Goal: Task Accomplishment & Management: Use online tool/utility

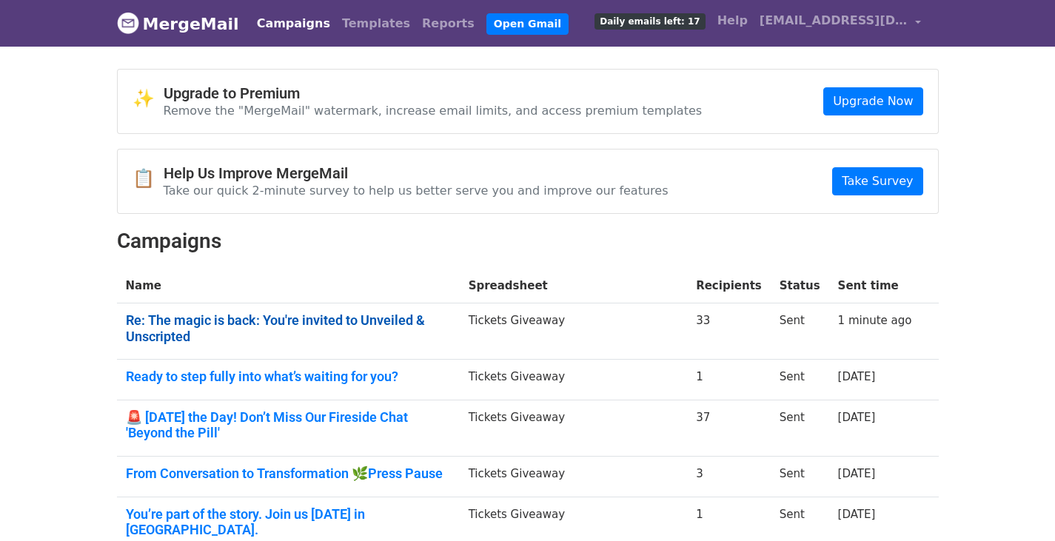
click at [165, 333] on link "Re: The magic is back: You're invited to Unveiled & Unscripted" at bounding box center [288, 329] width 325 height 32
click at [223, 321] on link "Re: The magic is back: You're invited to Unveiled & Unscripted" at bounding box center [286, 329] width 321 height 32
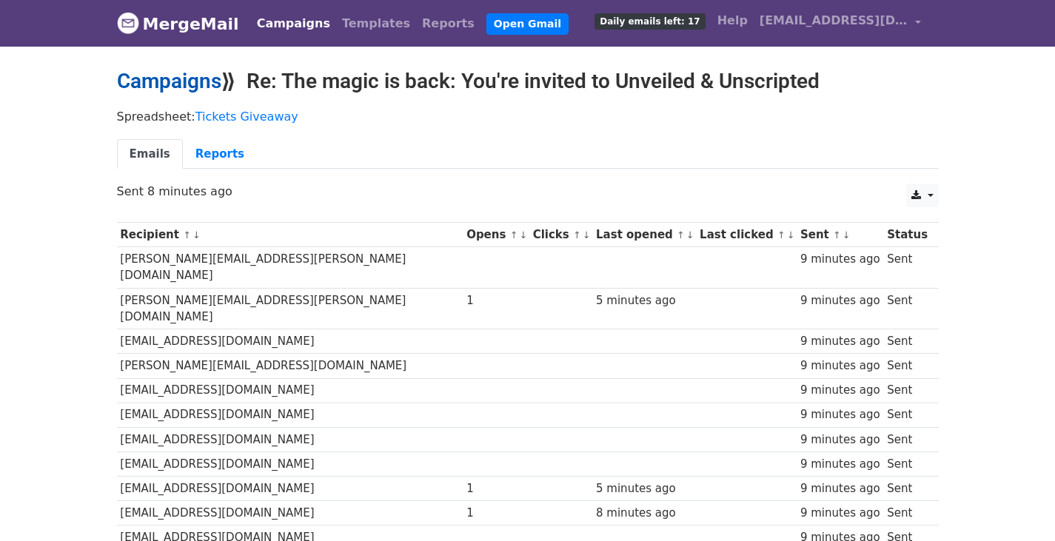
click at [159, 78] on link "Campaigns" at bounding box center [169, 81] width 104 height 24
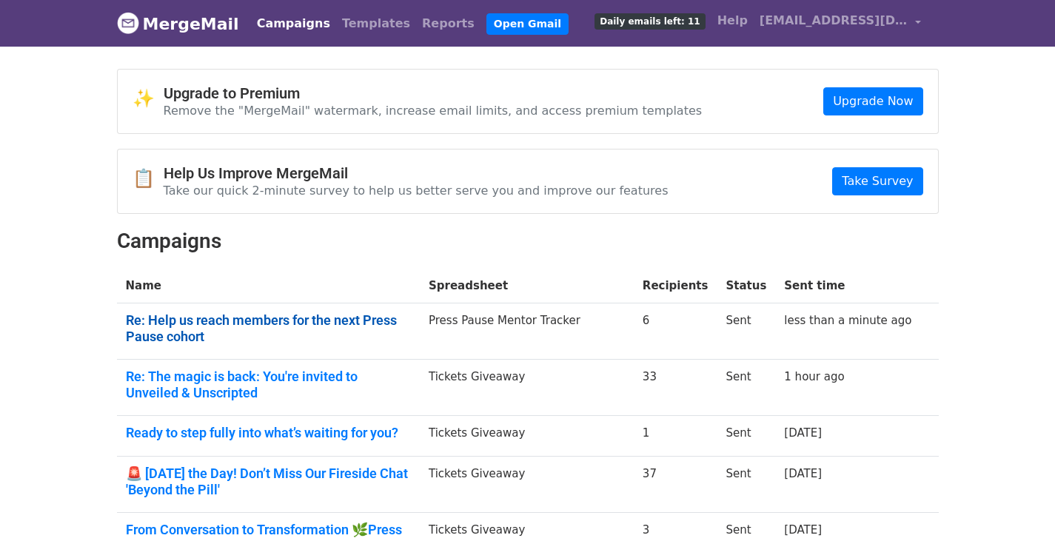
click at [139, 330] on link "Re: Help us reach members for the next Press Pause cohort" at bounding box center [268, 329] width 285 height 32
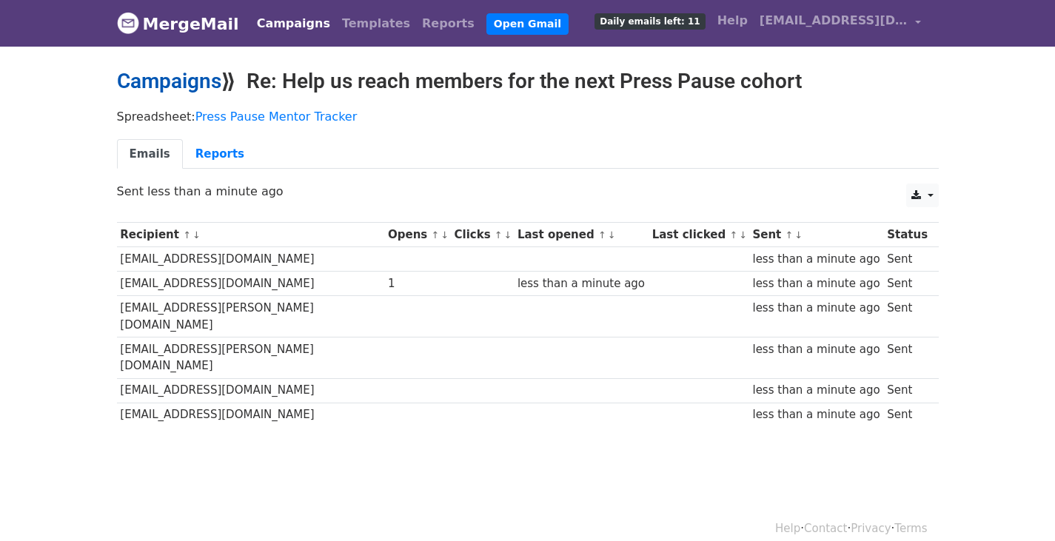
click at [165, 89] on link "Campaigns" at bounding box center [169, 81] width 104 height 24
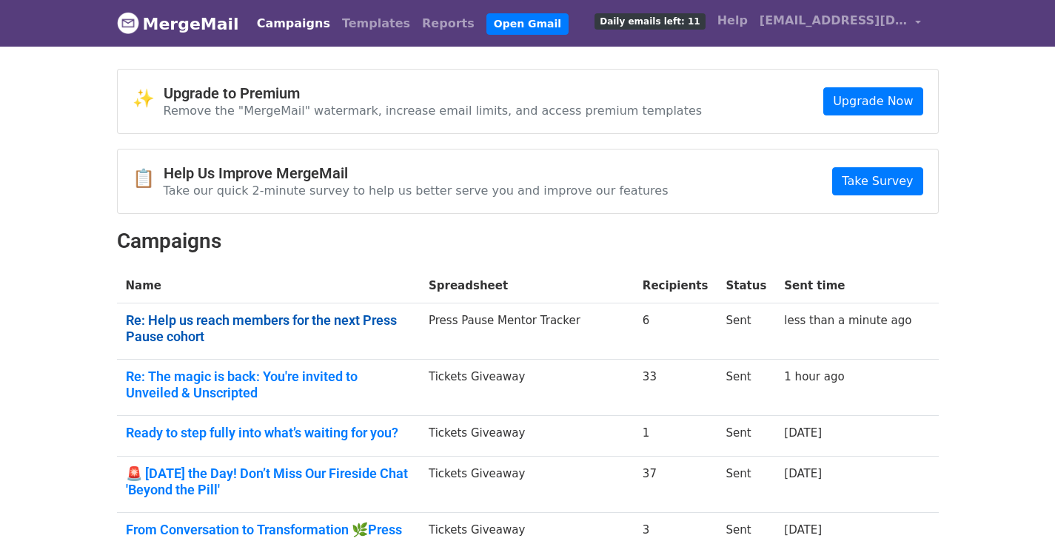
click at [143, 324] on link "Re: Help us reach members for the next Press Pause cohort" at bounding box center [268, 329] width 285 height 32
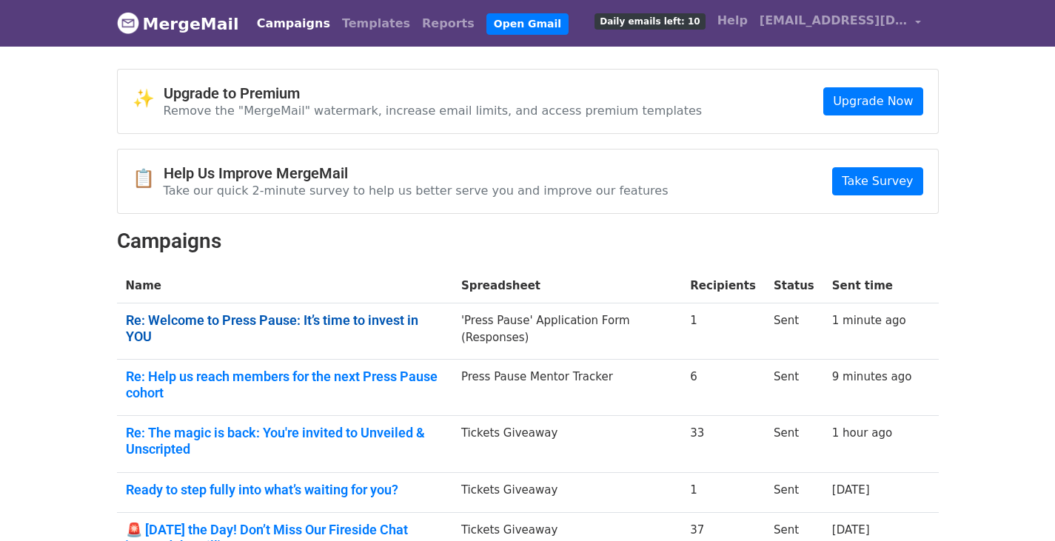
click at [361, 319] on link "Re: Welcome to Press Pause: It’s time to invest in YOU" at bounding box center [285, 329] width 318 height 32
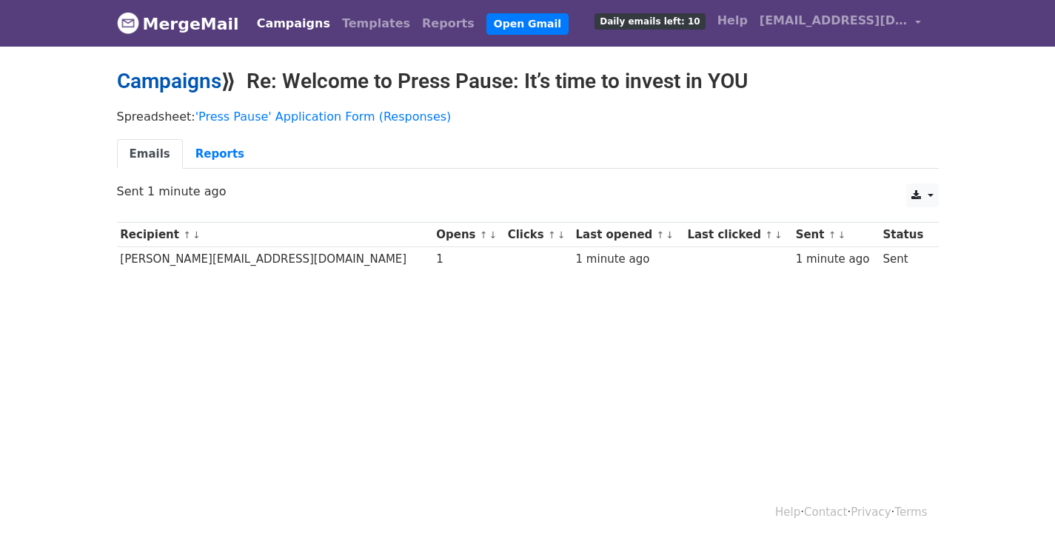
click at [156, 88] on link "Campaigns" at bounding box center [169, 81] width 104 height 24
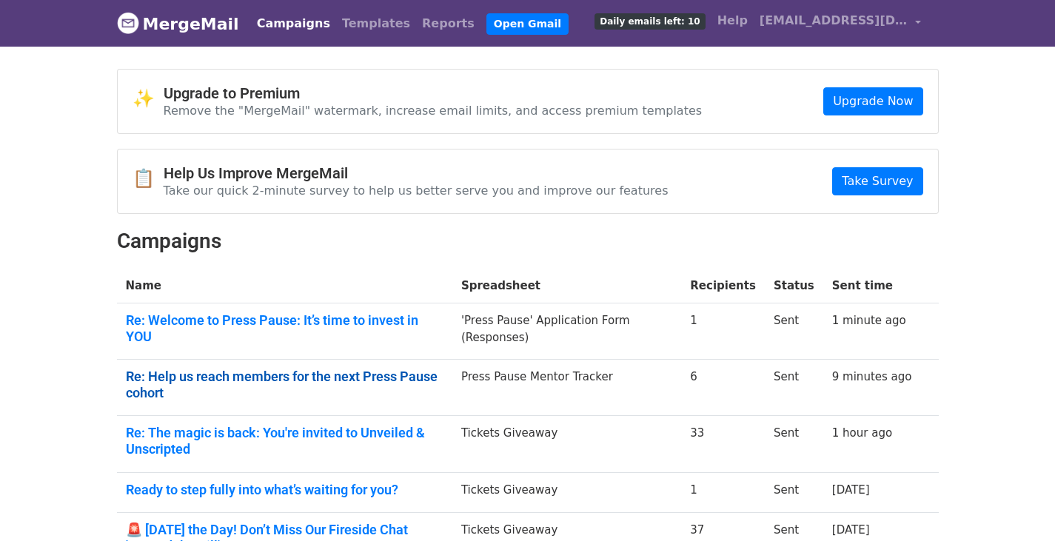
click at [233, 370] on link "Re: Help us reach members for the next Press Pause cohort" at bounding box center [285, 385] width 318 height 32
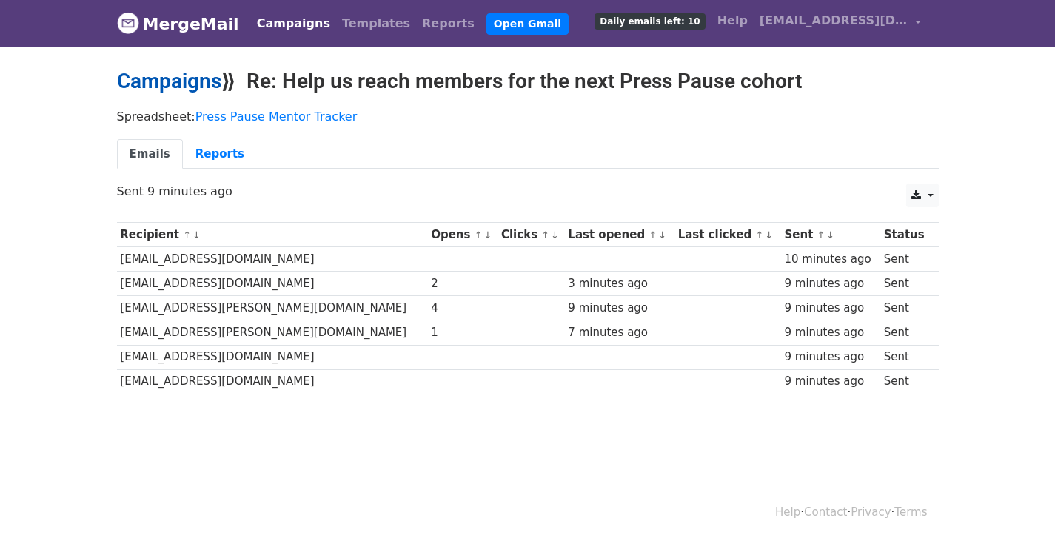
click at [173, 87] on link "Campaigns" at bounding box center [169, 81] width 104 height 24
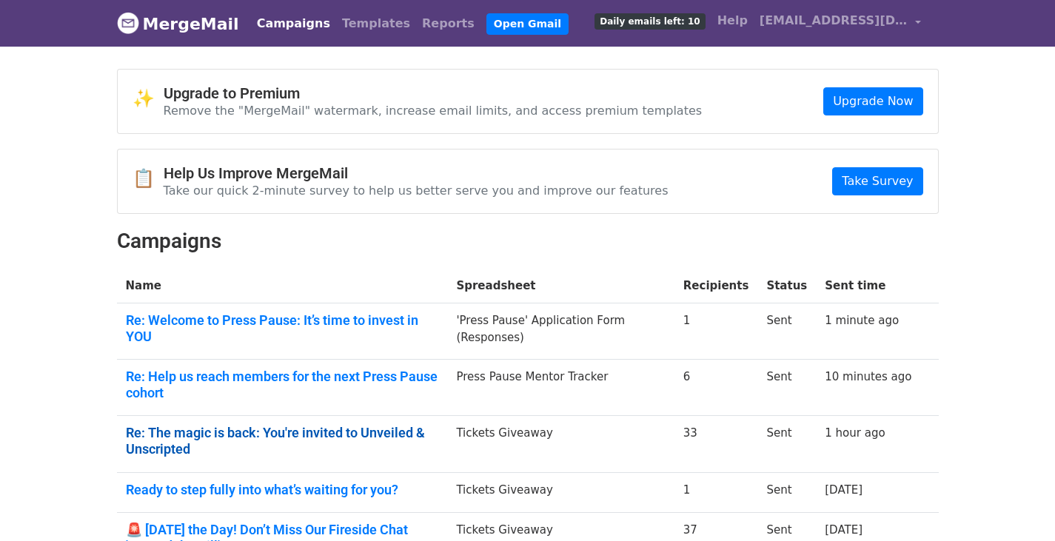
click at [154, 433] on link "Re: The magic is back: You're invited to Unveiled & Unscripted" at bounding box center [282, 441] width 313 height 32
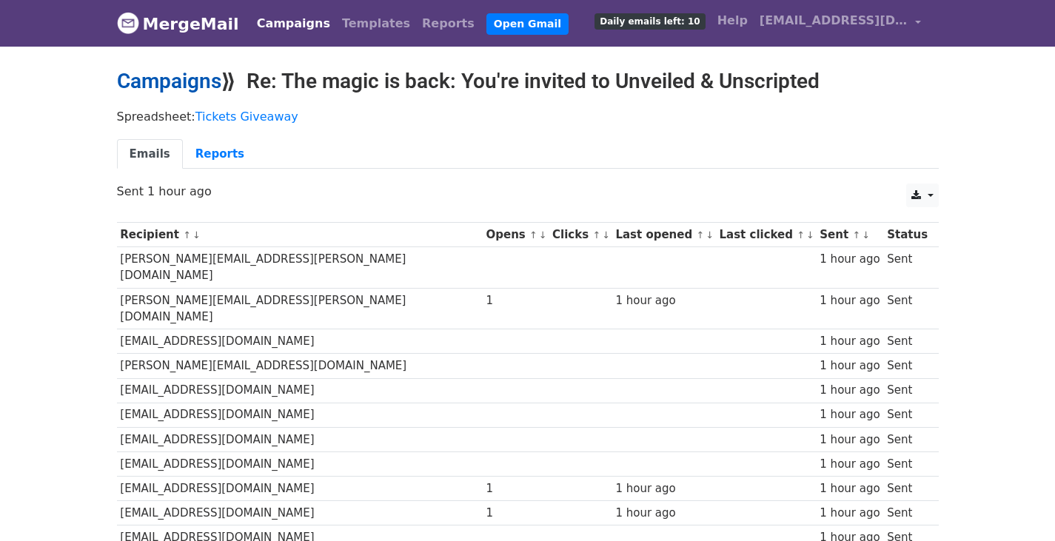
click at [174, 87] on link "Campaigns" at bounding box center [169, 81] width 104 height 24
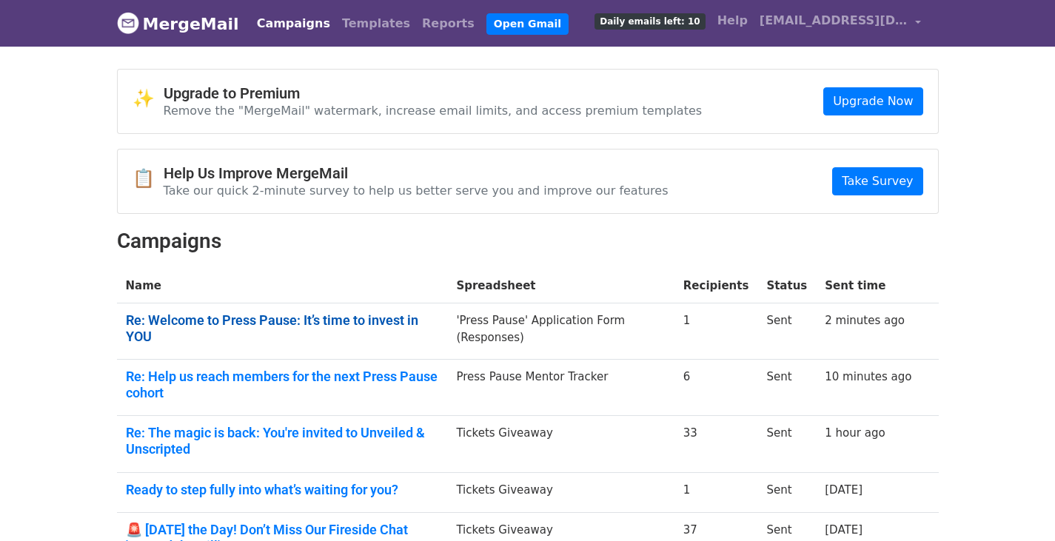
click at [409, 321] on link "Re: Welcome to Press Pause: It’s time to invest in YOU" at bounding box center [282, 329] width 313 height 32
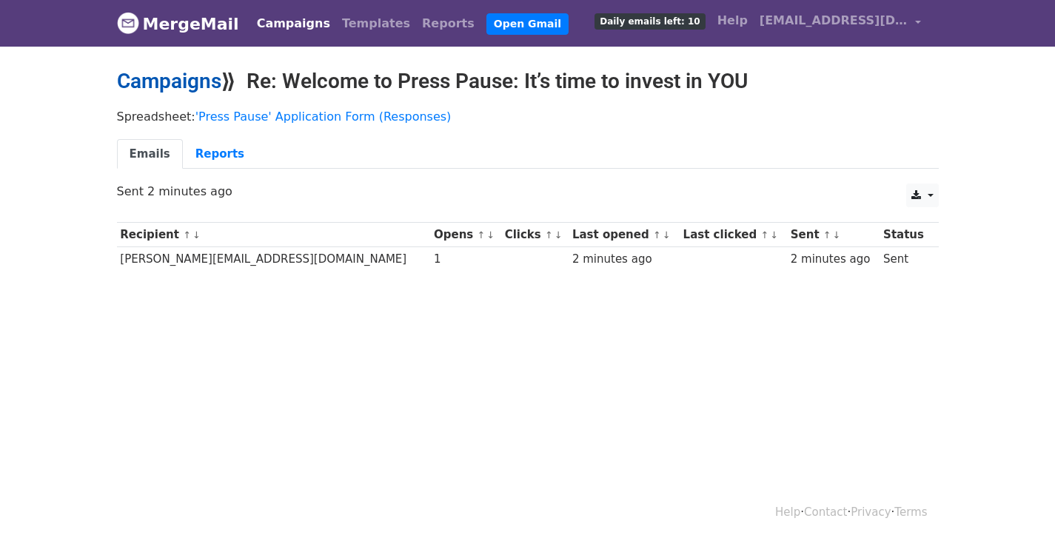
click at [161, 80] on link "Campaigns" at bounding box center [169, 81] width 104 height 24
